Goal: Task Accomplishment & Management: Manage account settings

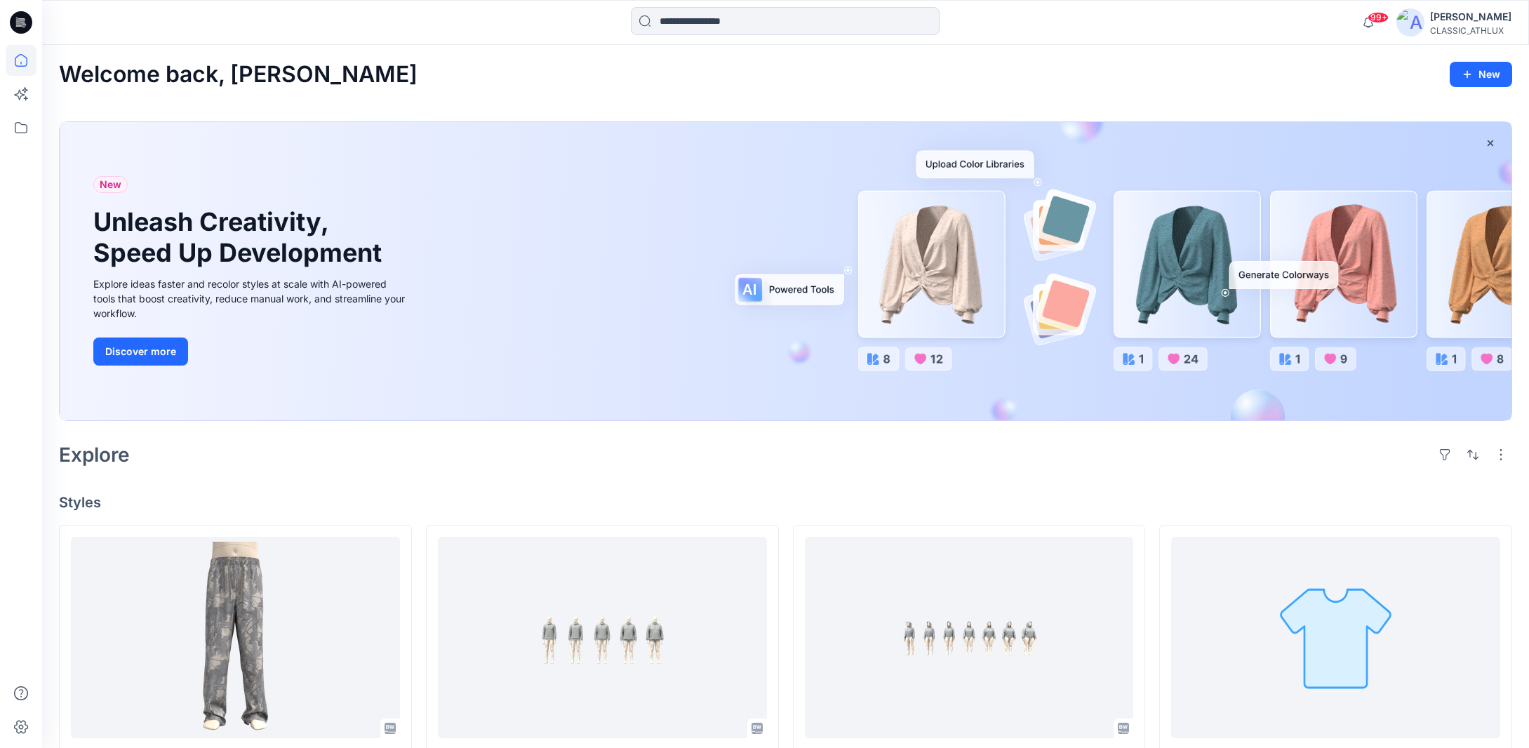
scroll to position [411, 0]
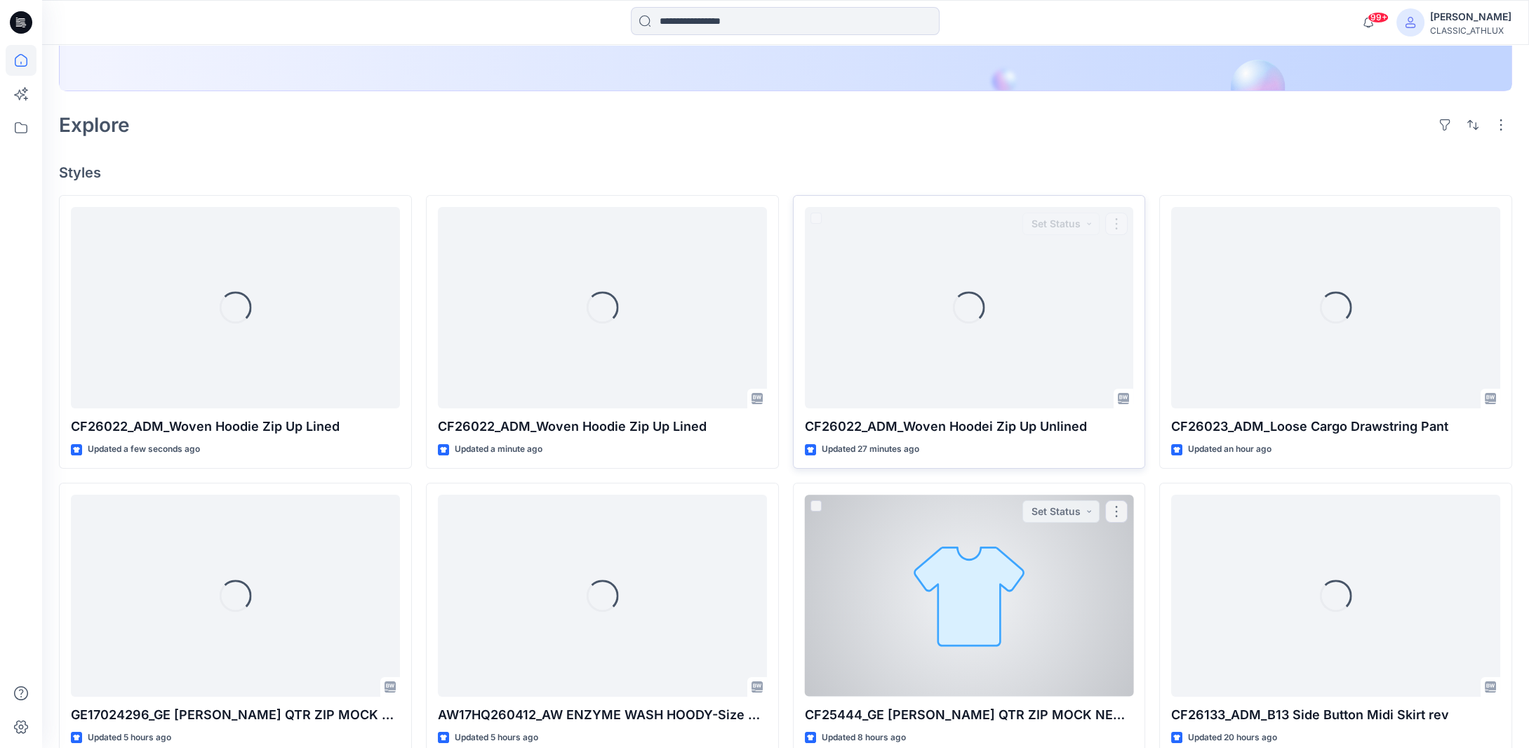
scroll to position [281, 0]
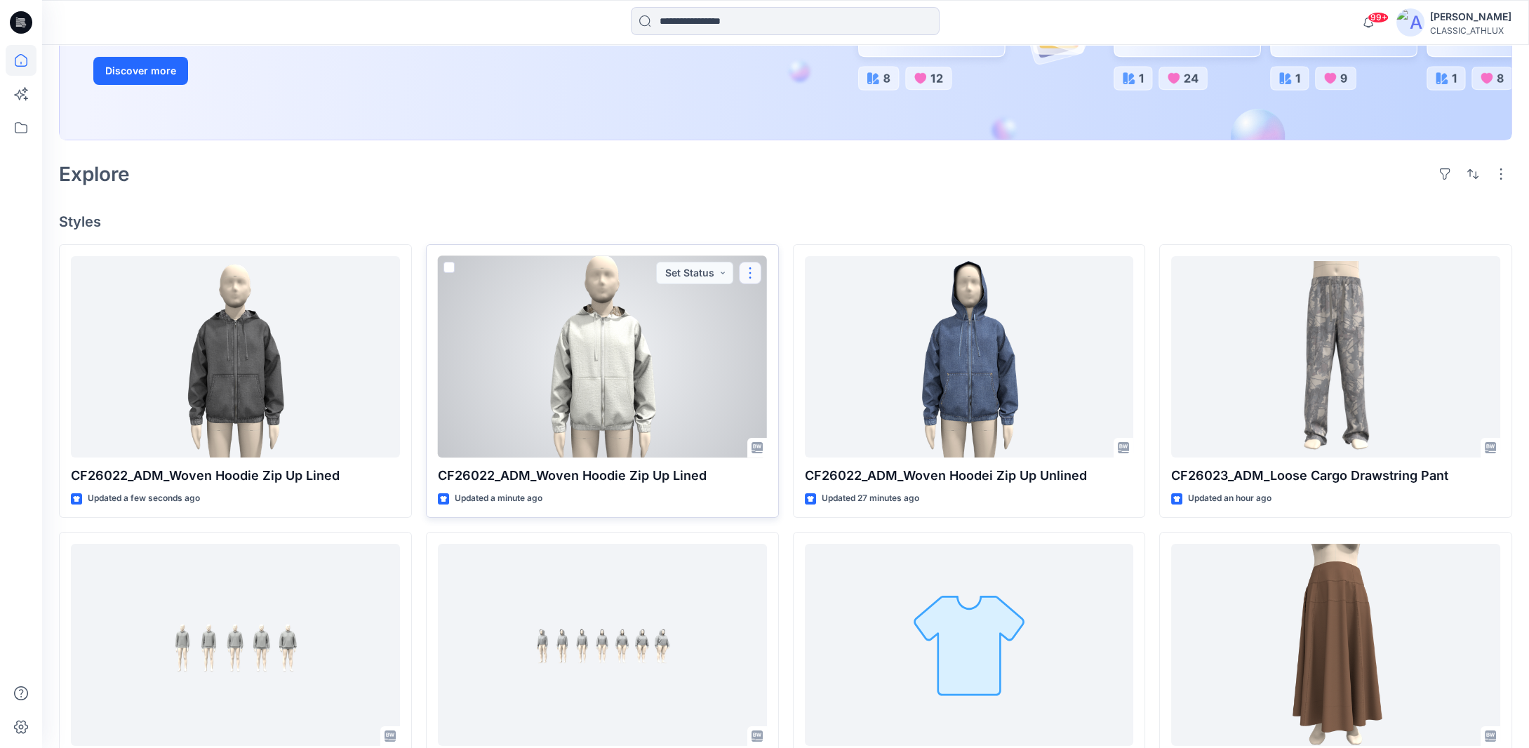
click at [753, 274] on button "button" at bounding box center [750, 273] width 22 height 22
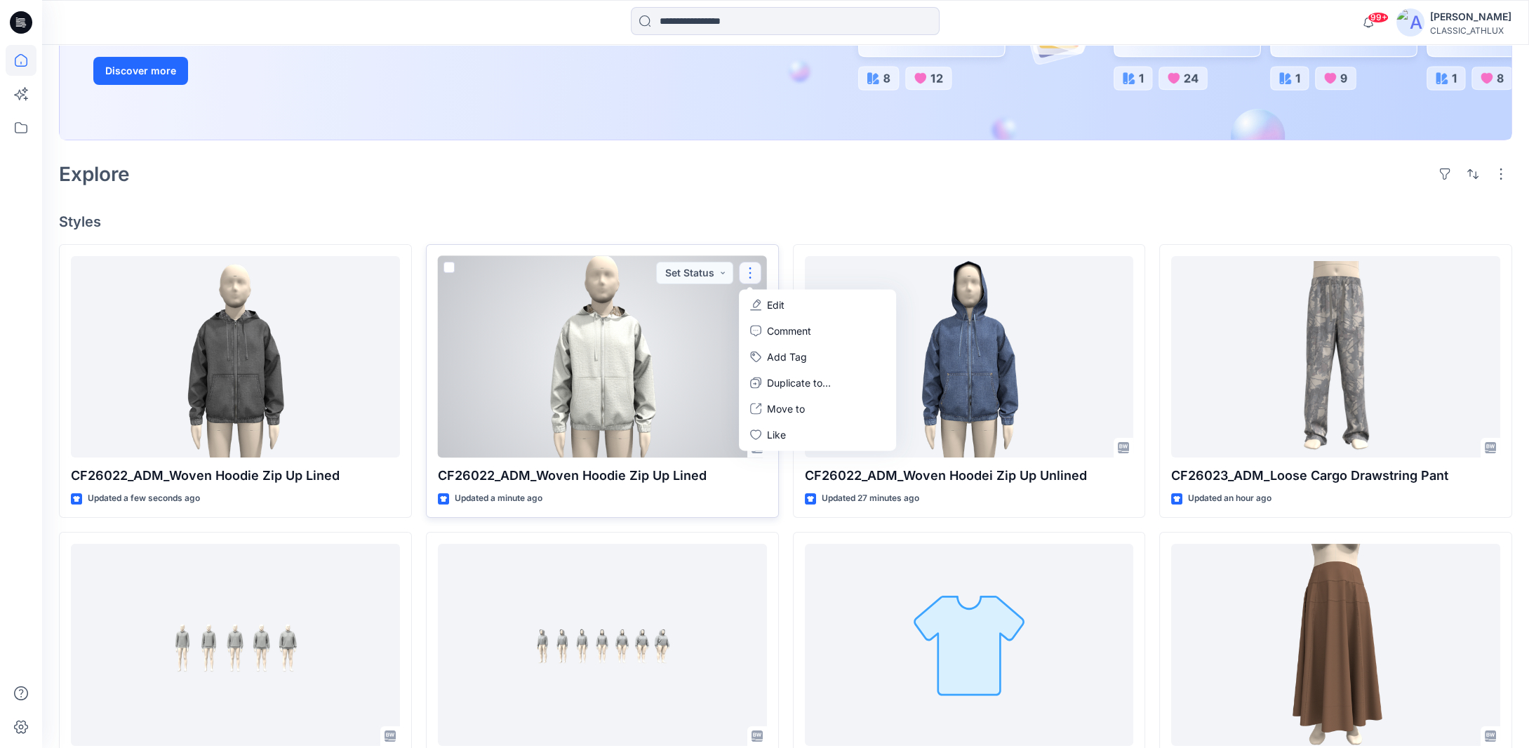
click at [784, 310] on button "Edit" at bounding box center [818, 305] width 152 height 26
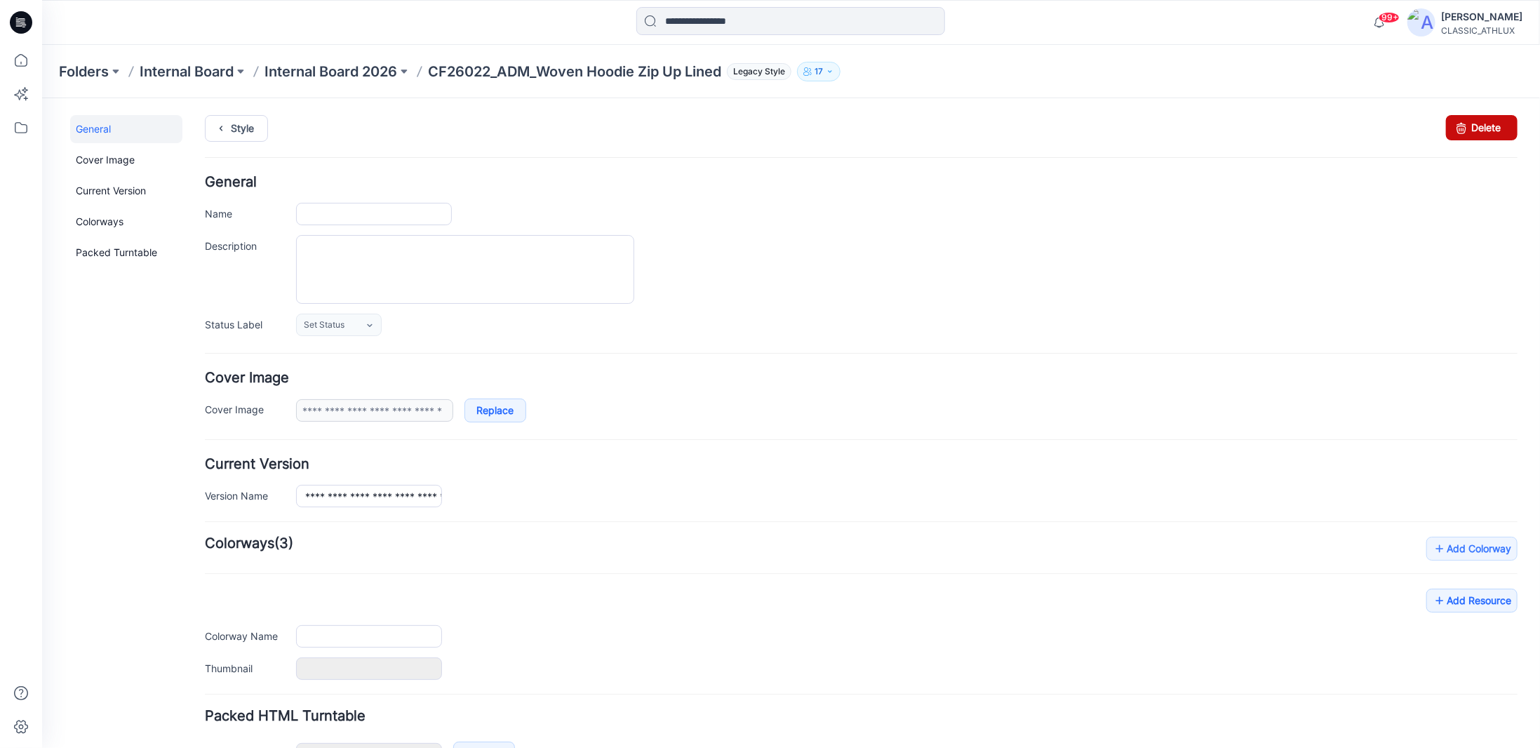
type input "**********"
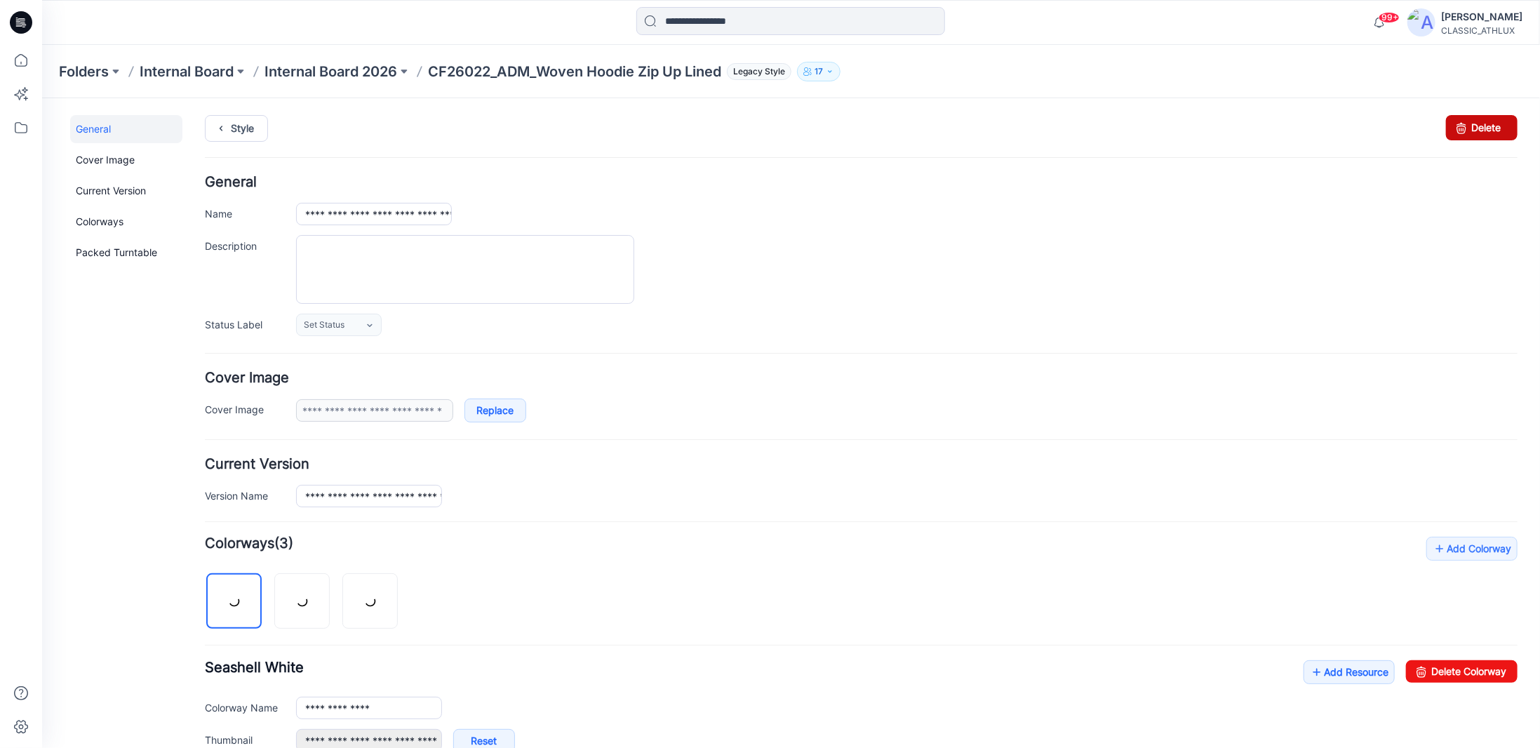
drag, startPoint x: 1453, startPoint y: 133, endPoint x: 869, endPoint y: 159, distance: 584.3
click at [1453, 133] on icon at bounding box center [1461, 126] width 20 height 25
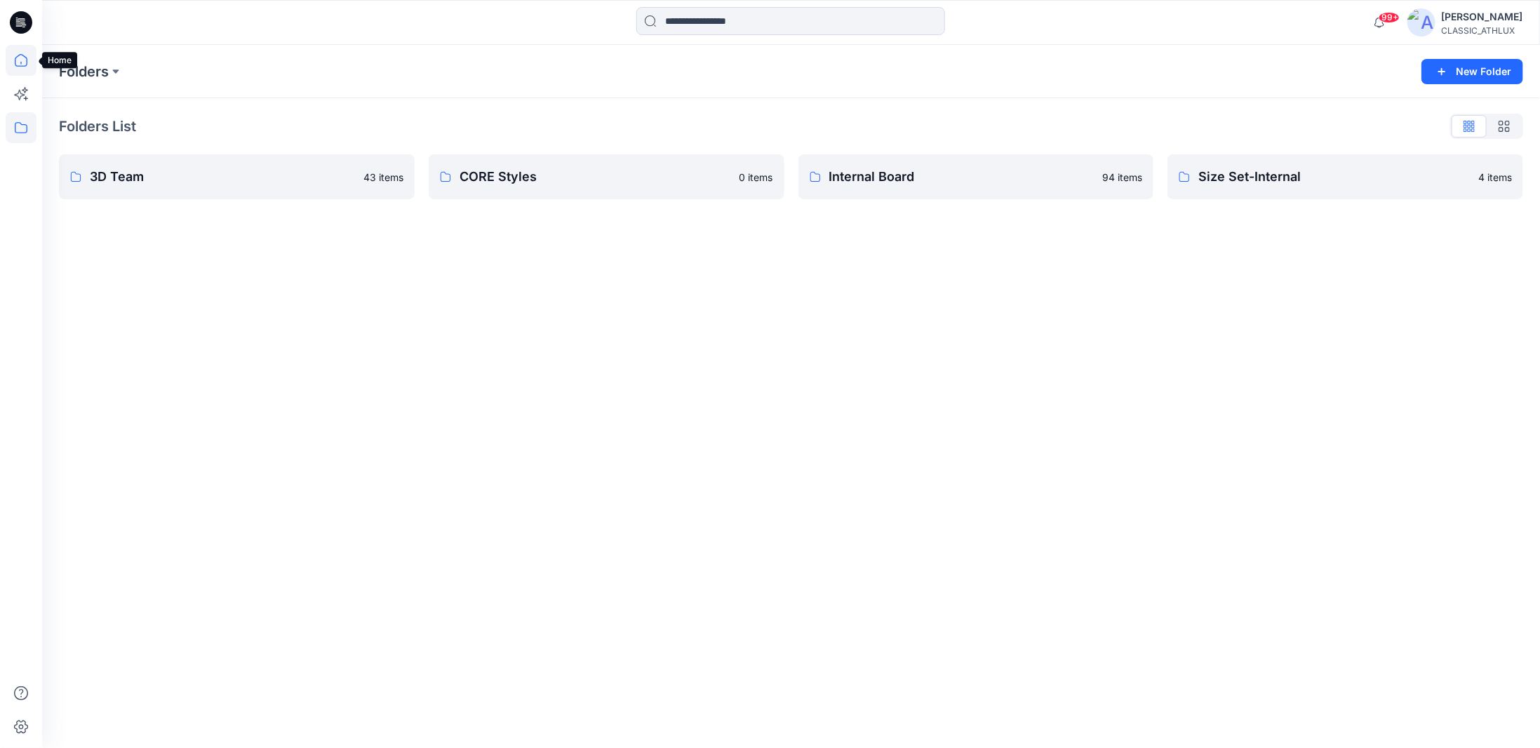
click at [22, 63] on icon at bounding box center [21, 60] width 31 height 31
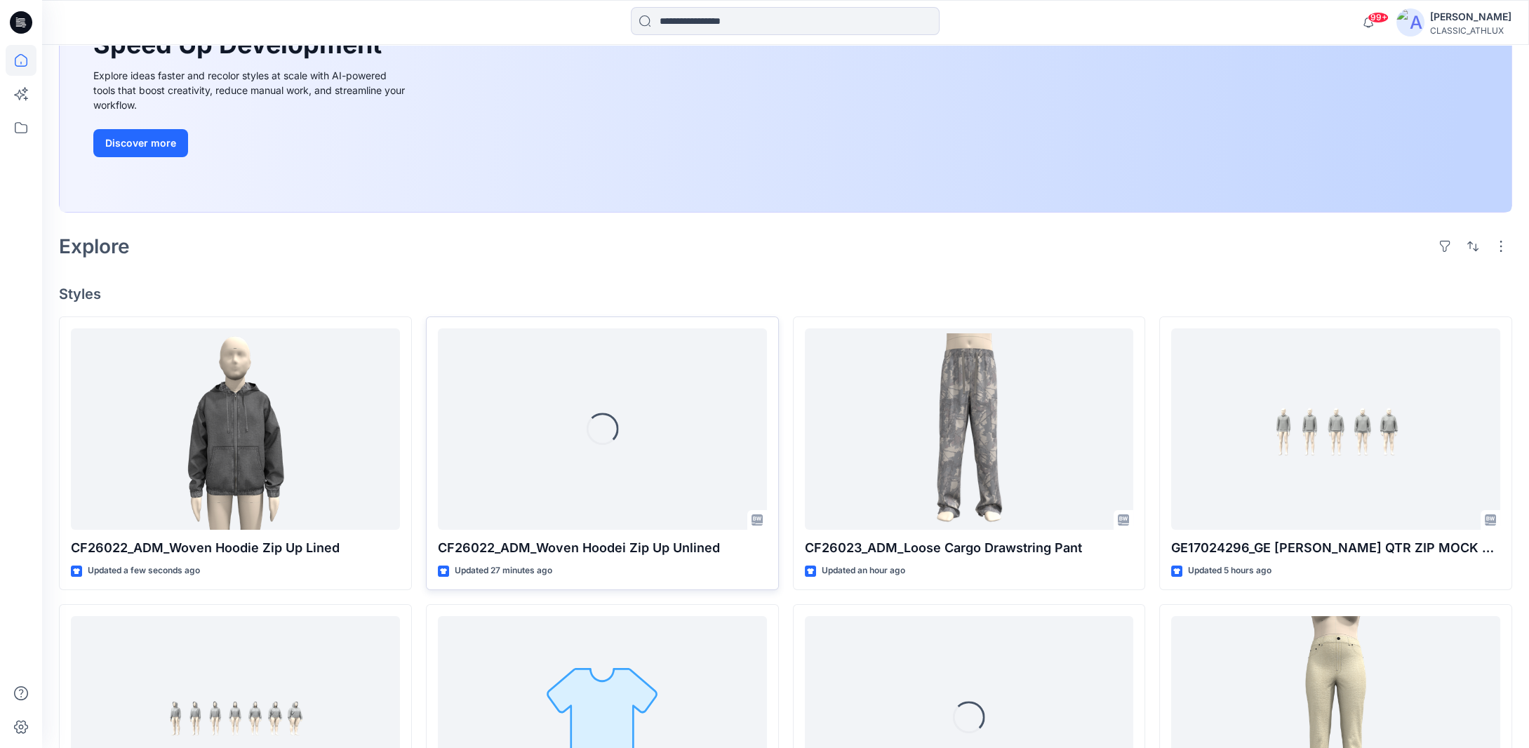
scroll to position [210, 0]
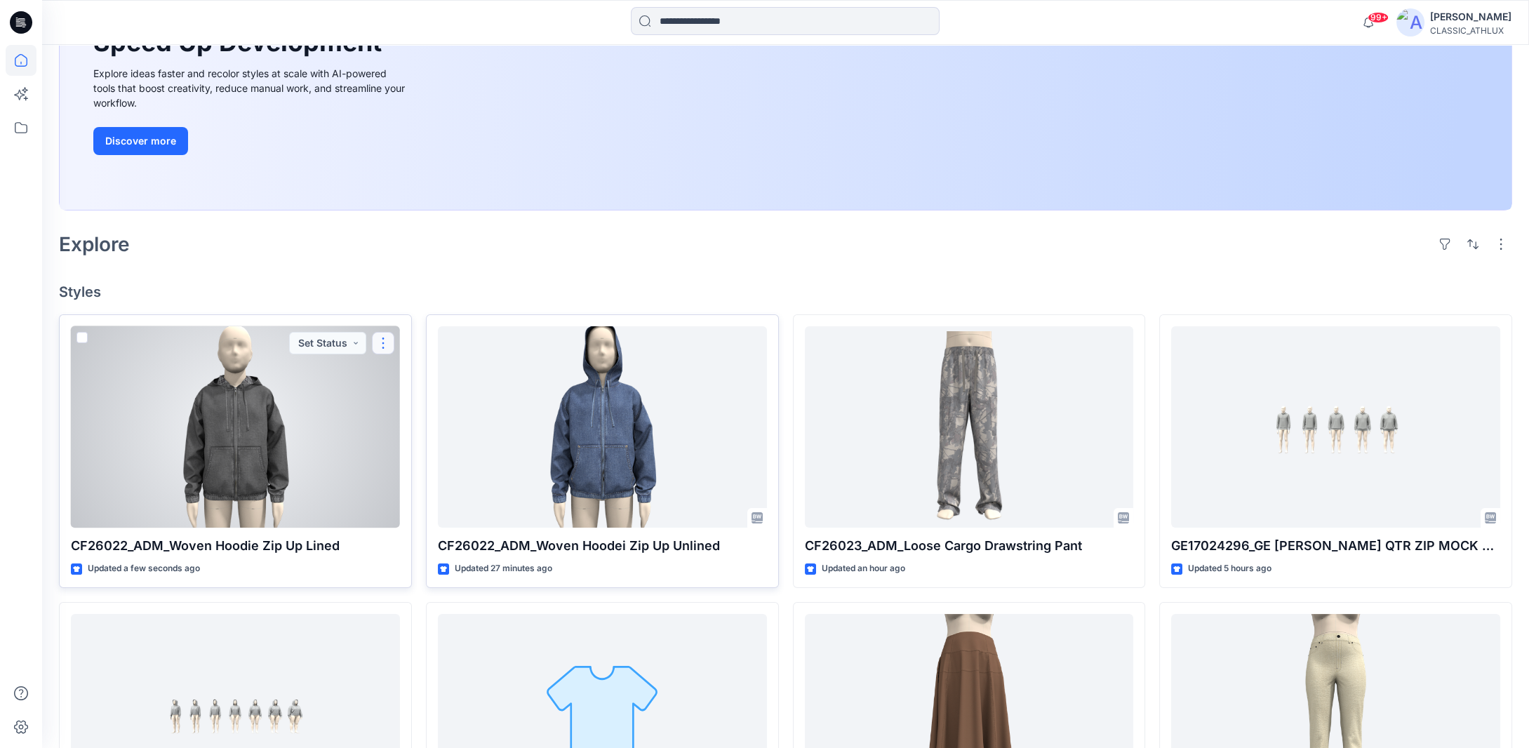
click at [386, 345] on button "button" at bounding box center [383, 343] width 22 height 22
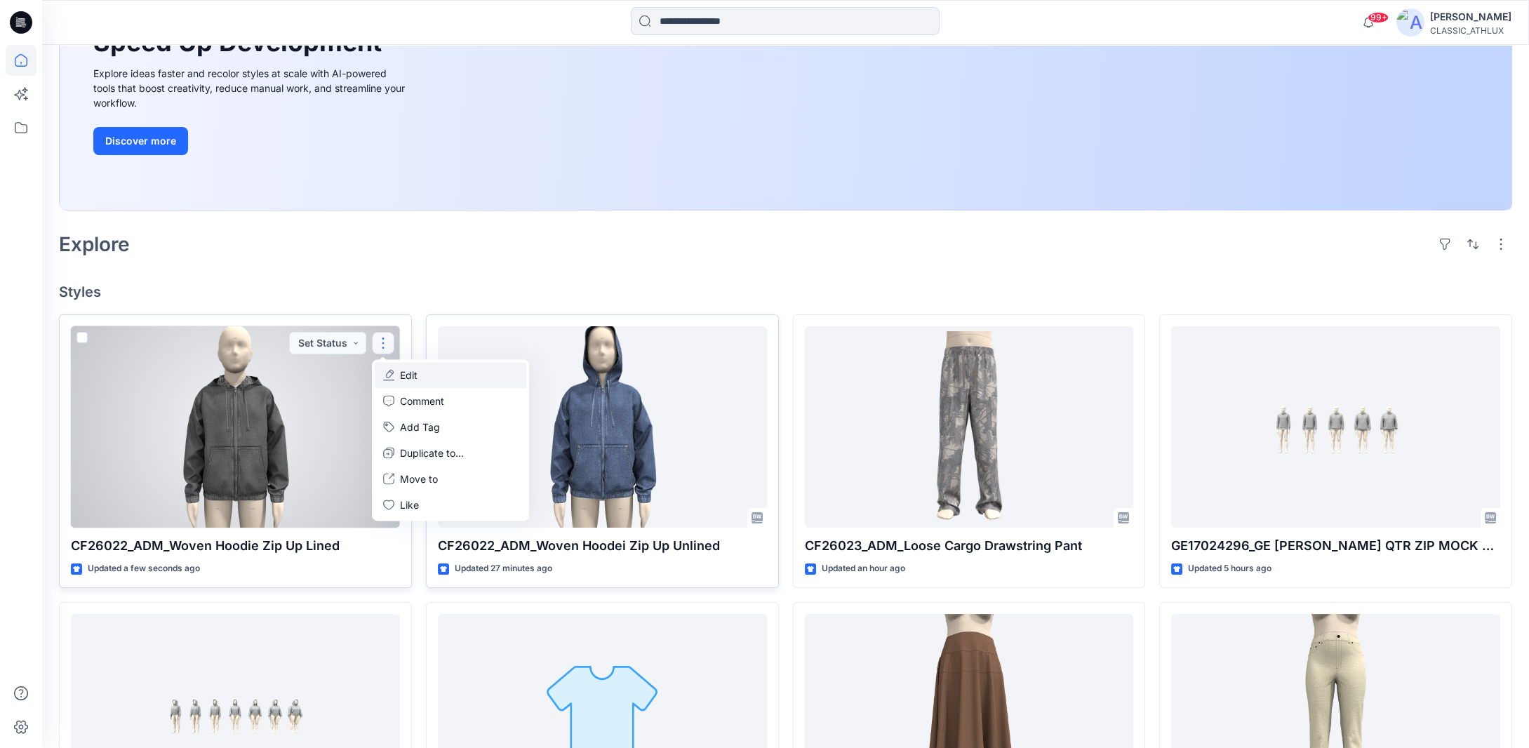
click at [407, 375] on p "Edit" at bounding box center [409, 375] width 18 height 15
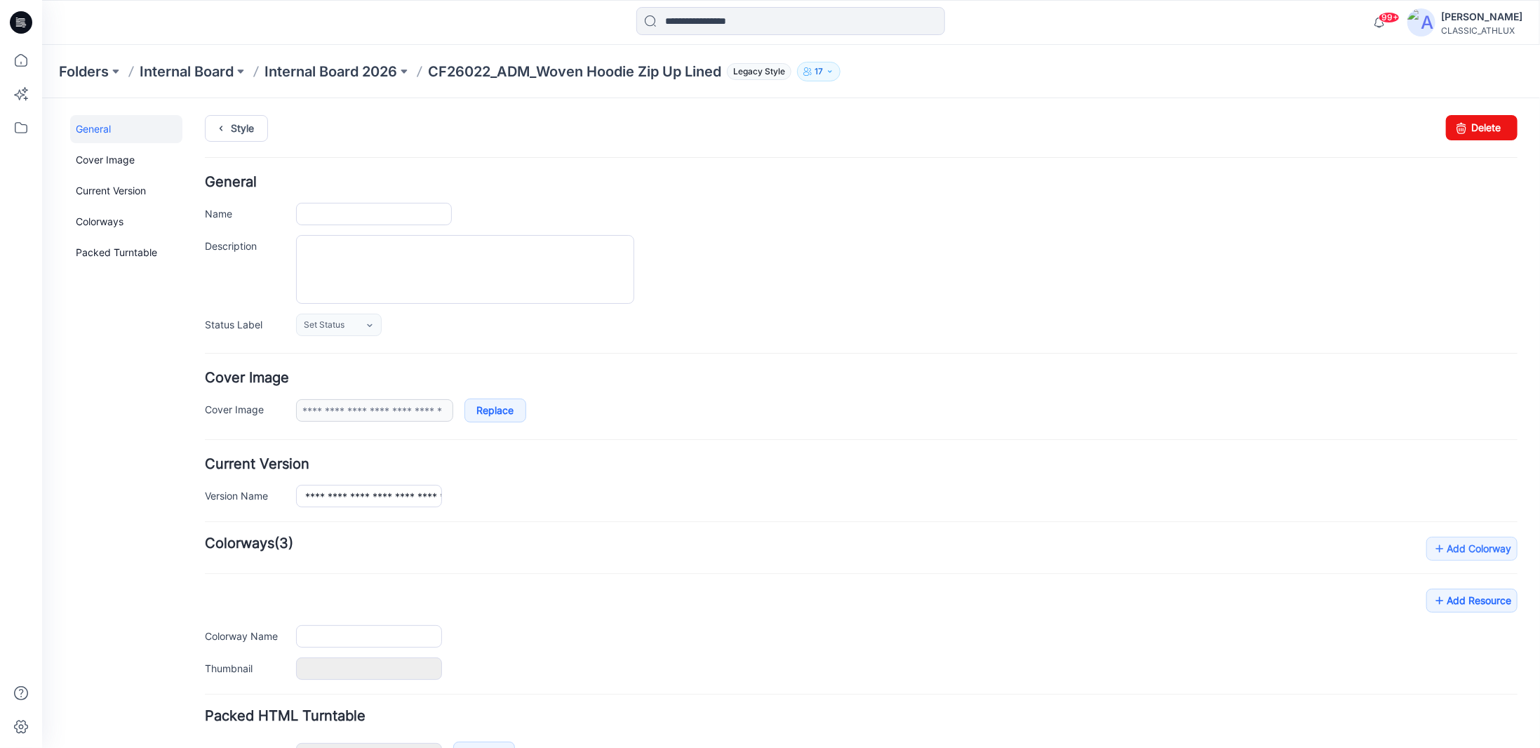
type input "**********"
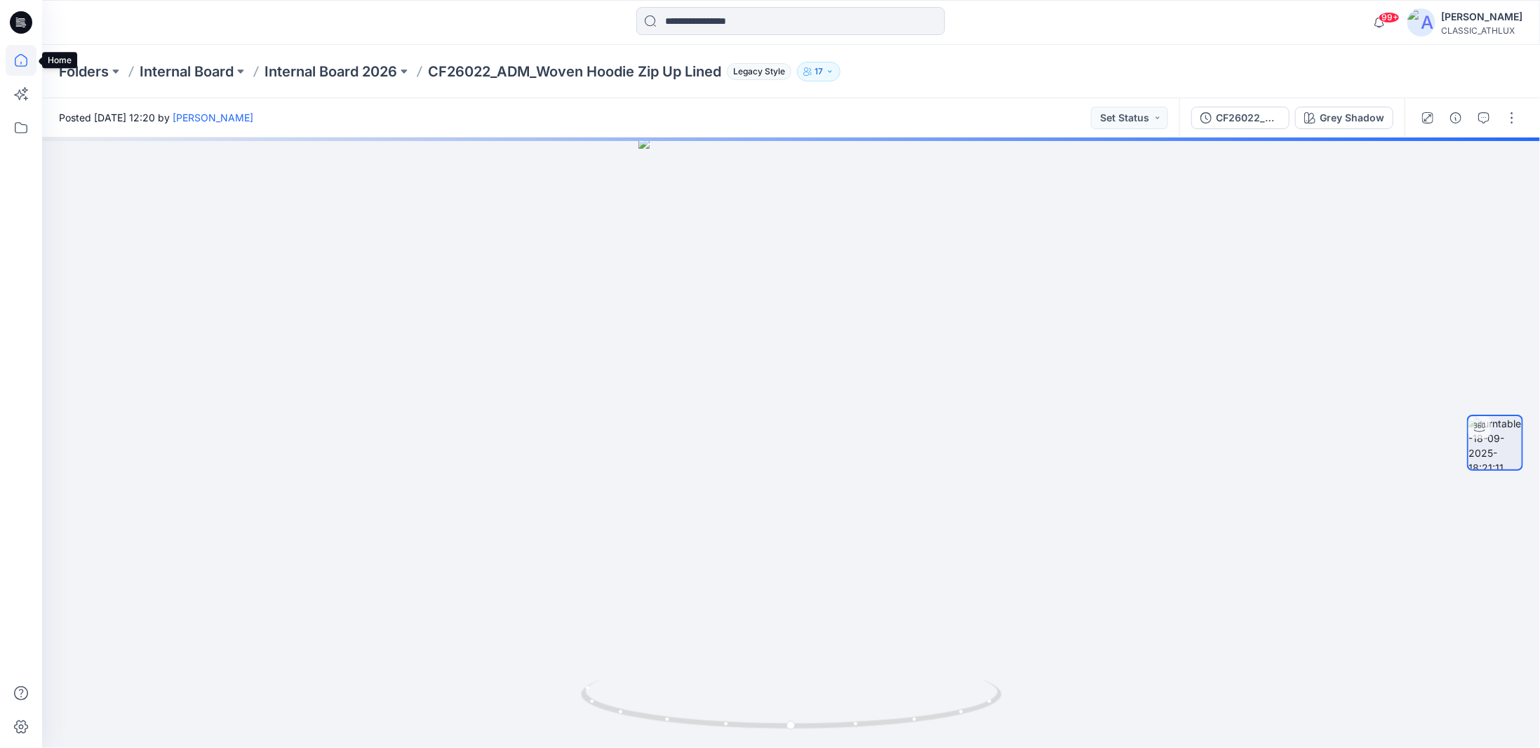
click at [18, 64] on icon at bounding box center [21, 60] width 31 height 31
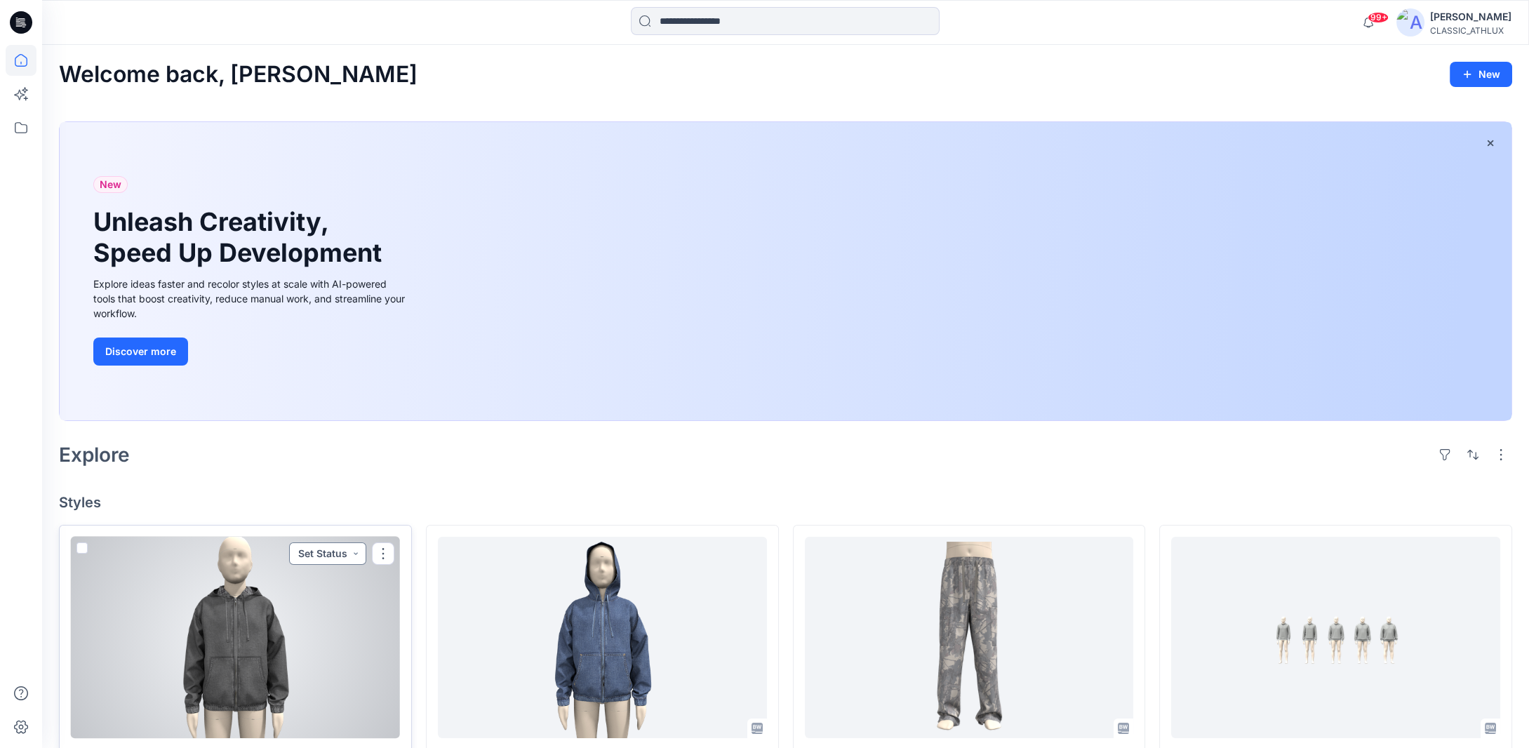
click at [355, 552] on button "Set Status" at bounding box center [327, 553] width 77 height 22
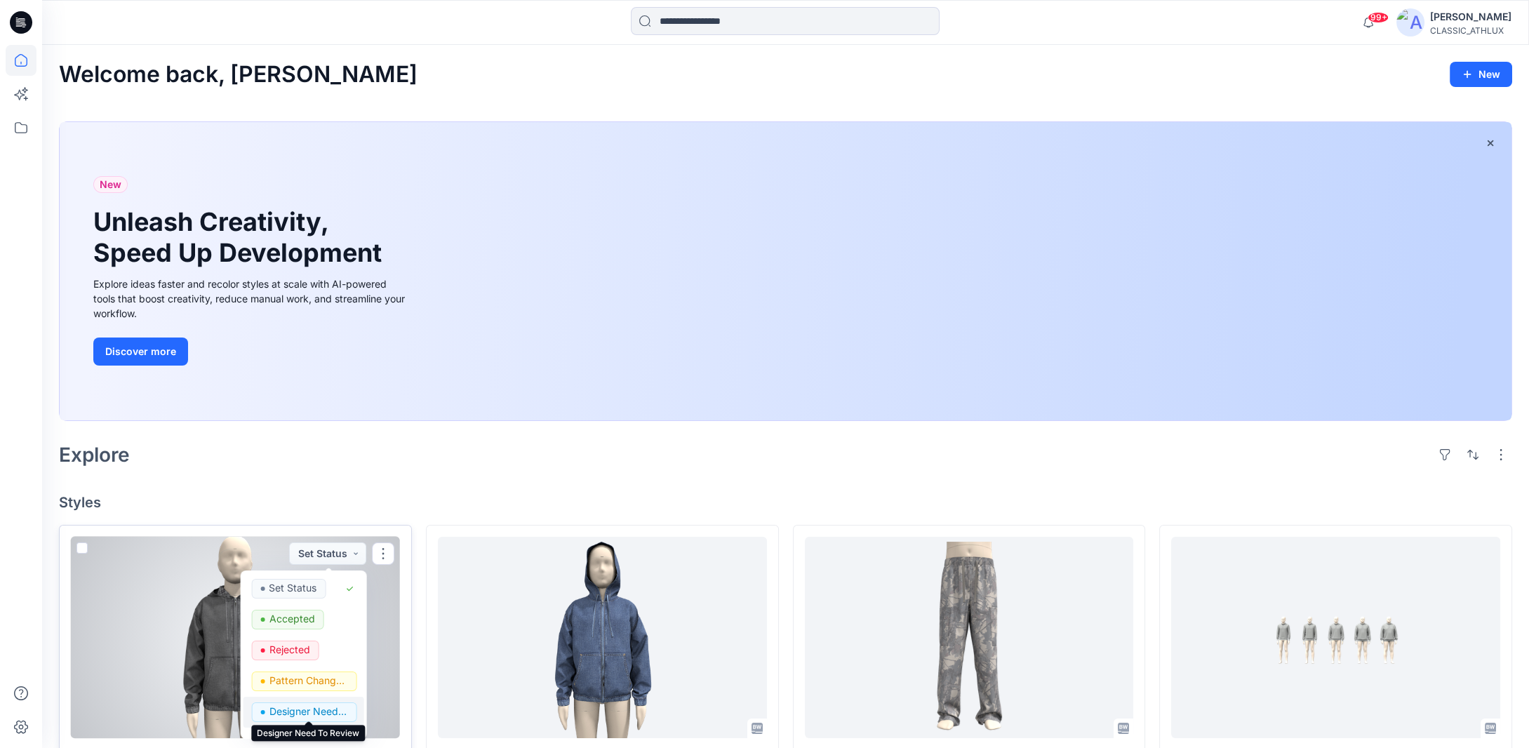
click at [299, 708] on p "Designer Need To Review" at bounding box center [308, 711] width 79 height 18
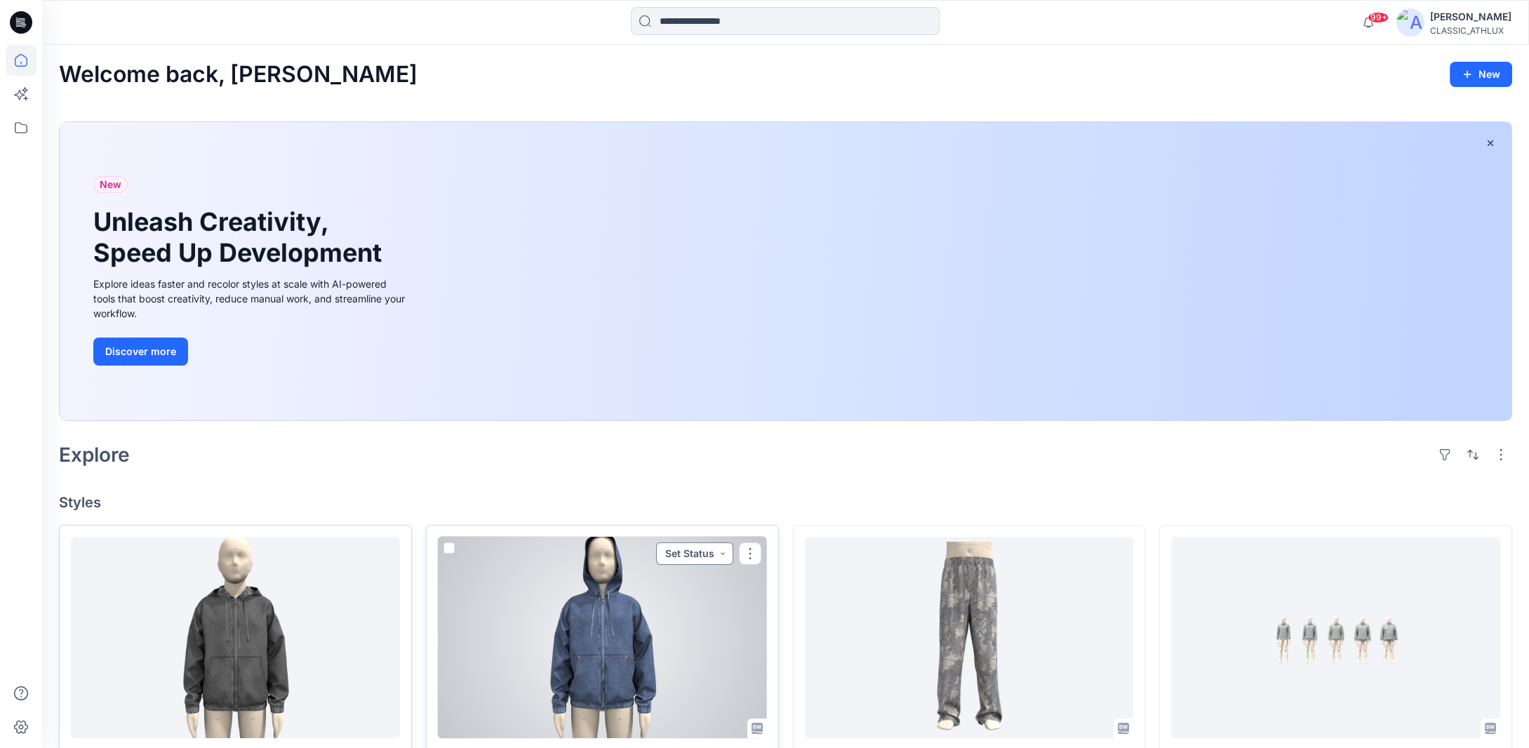
click at [721, 551] on button "Set Status" at bounding box center [694, 553] width 77 height 22
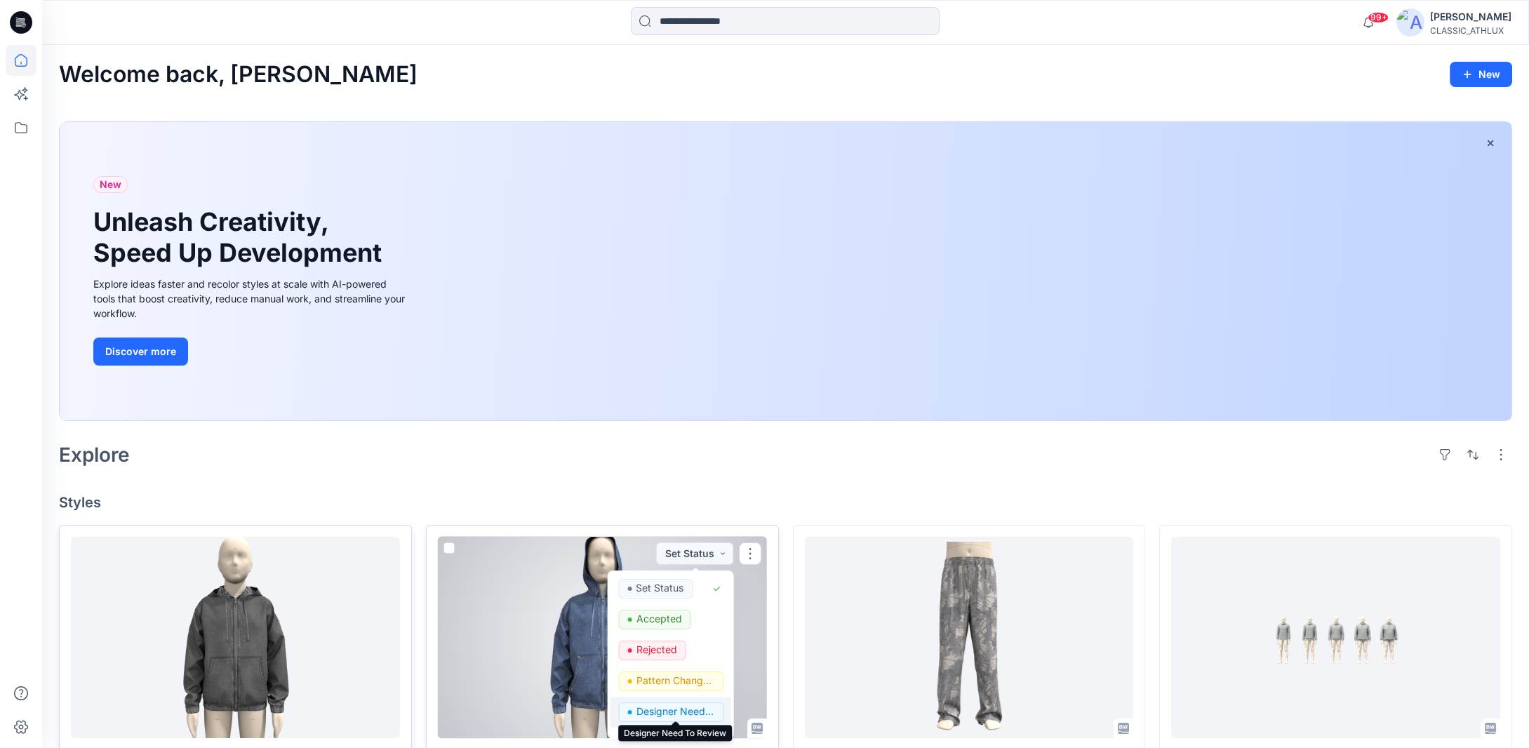
click at [662, 711] on p "Designer Need To Review" at bounding box center [675, 711] width 79 height 18
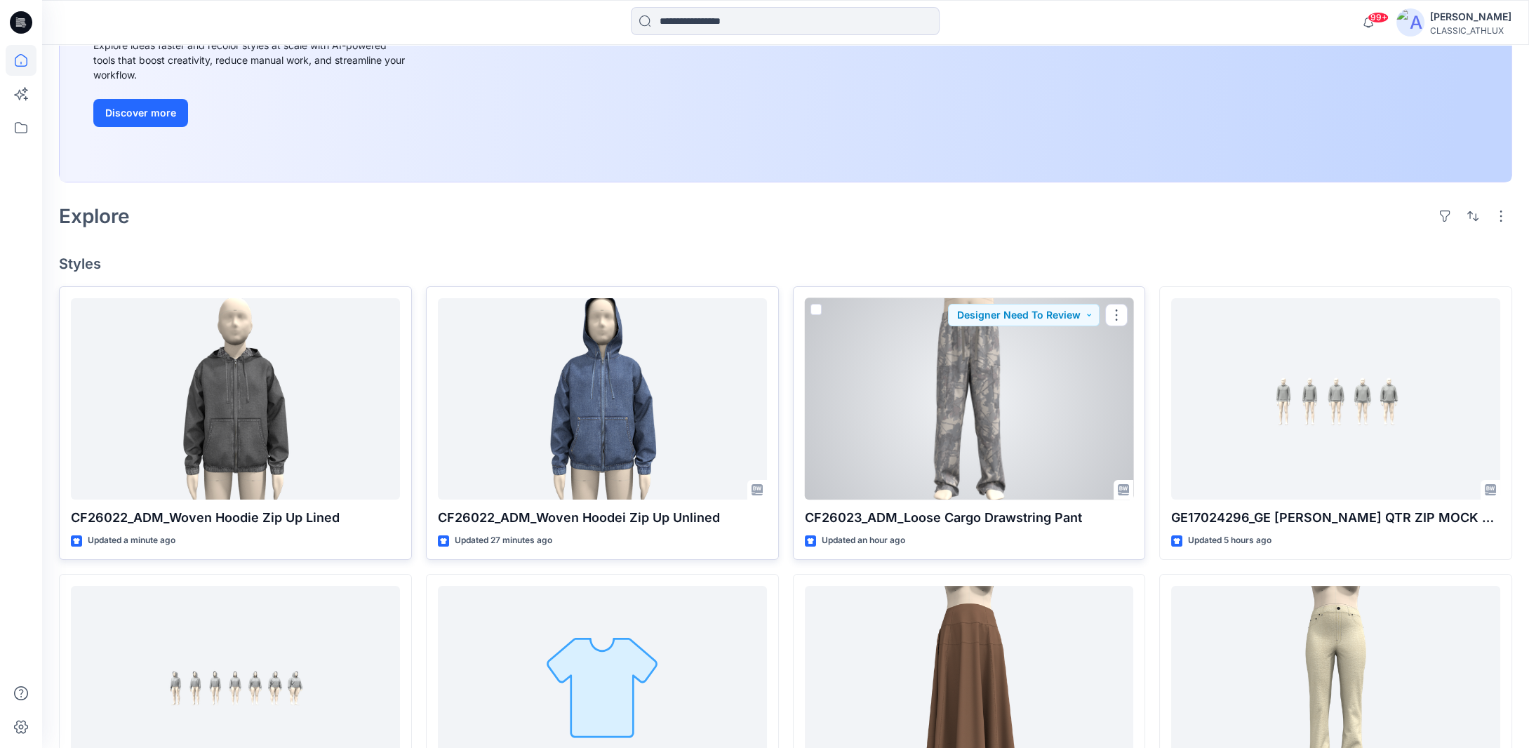
scroll to position [281, 0]
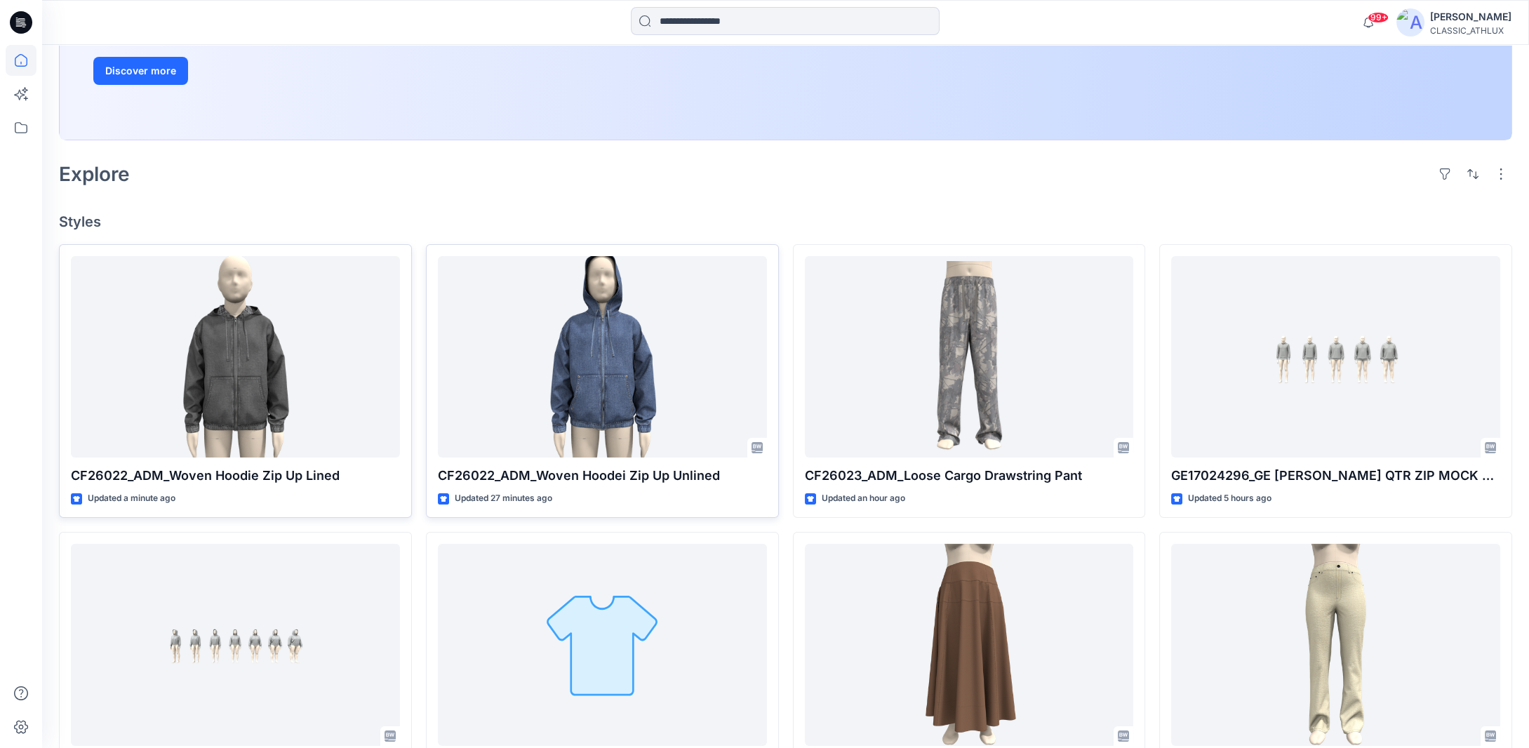
click at [547, 194] on div "Welcome back, Chantal New New Unleash Creativity, Speed Up Development Explore …" at bounding box center [785, 462] width 1487 height 1396
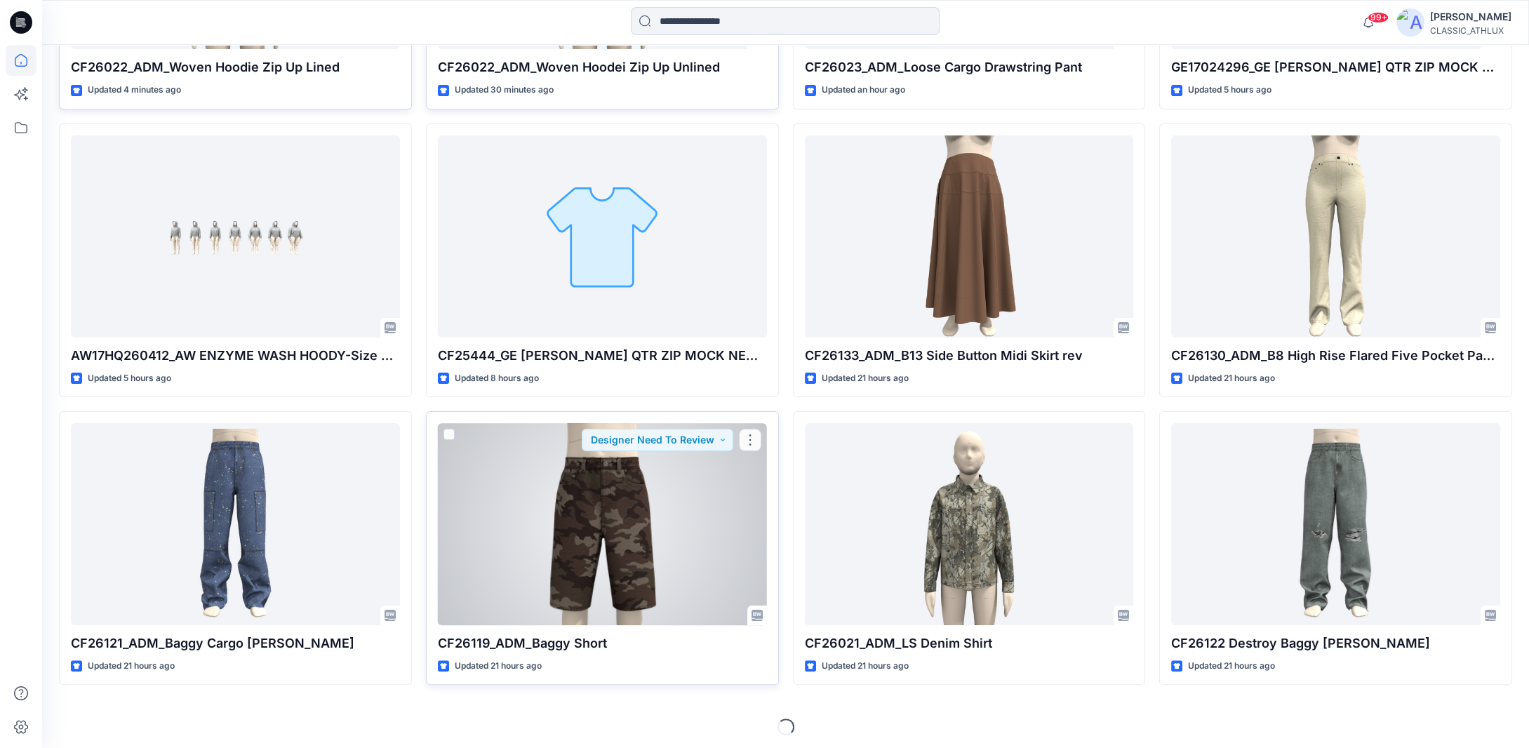
scroll to position [692, 0]
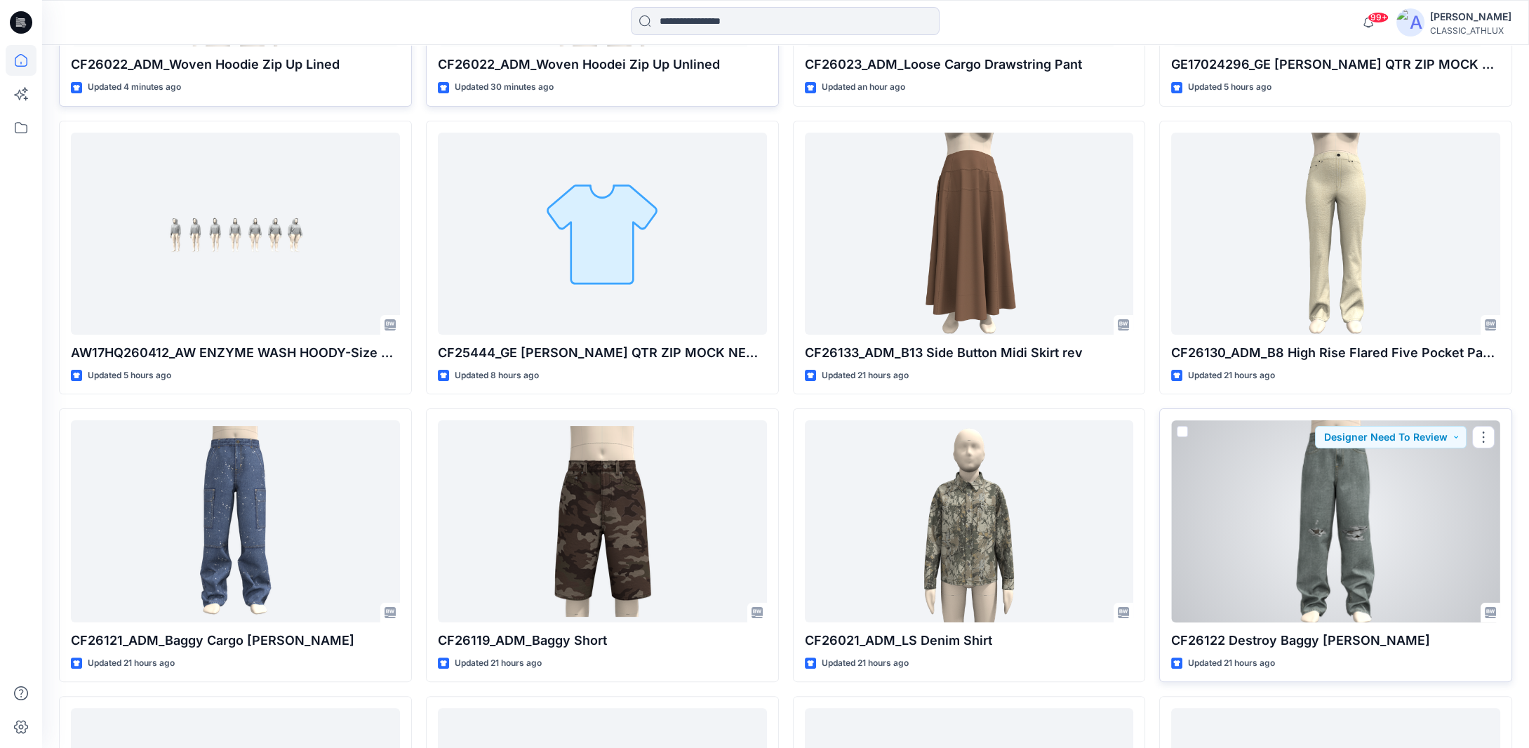
click at [1377, 566] on div at bounding box center [1335, 521] width 329 height 202
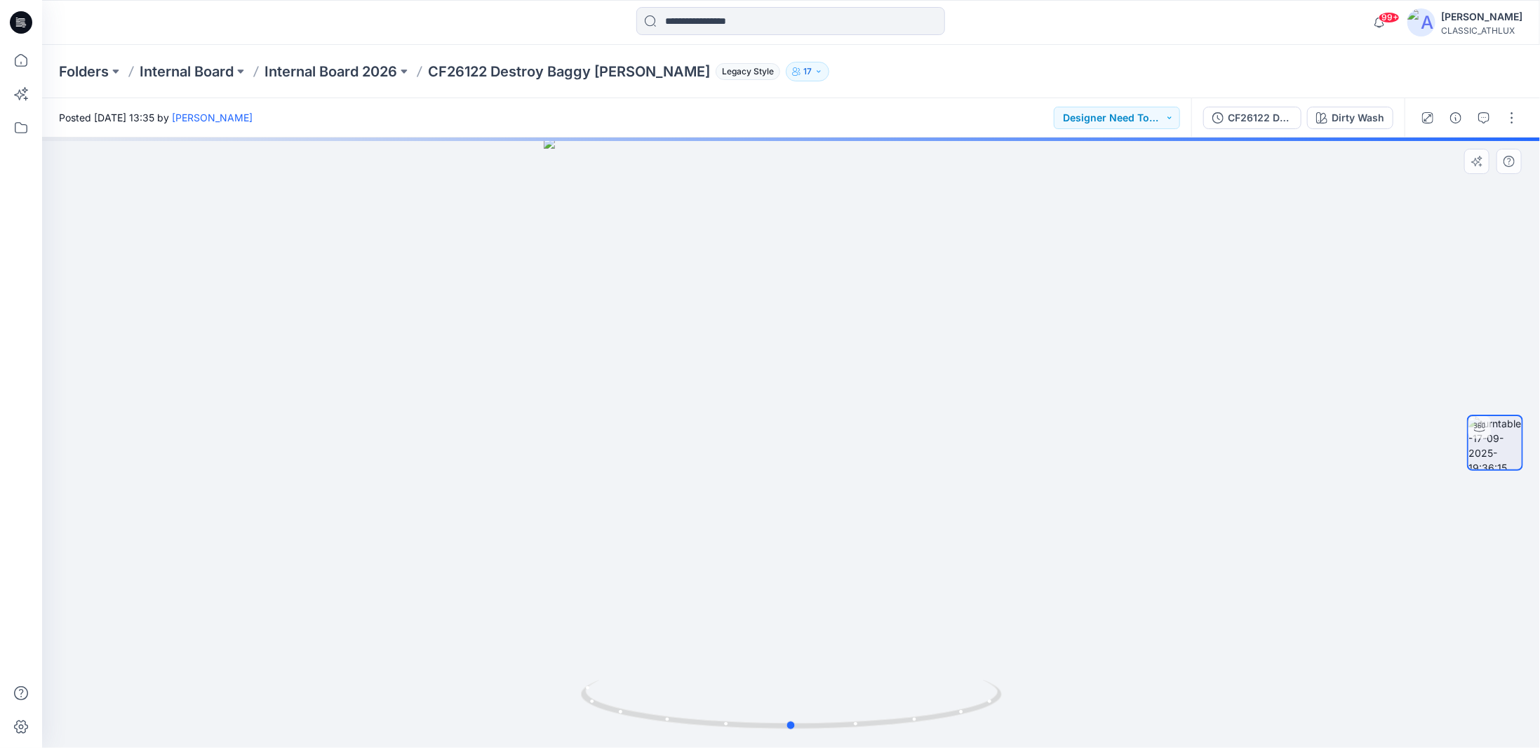
click at [857, 472] on div at bounding box center [791, 442] width 1498 height 610
